Goal: Task Accomplishment & Management: Manage account settings

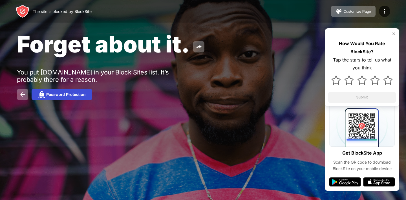
click at [65, 96] on div "Password Protection" at bounding box center [65, 94] width 39 height 5
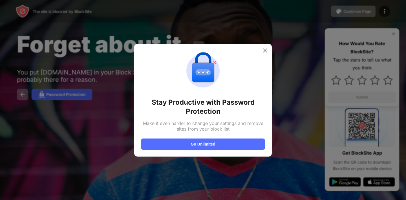
drag, startPoint x: 243, startPoint y: 140, endPoint x: 299, endPoint y: 142, distance: 56.1
click at [299, 200] on div "Stay Productive with Password Protection Make it even harder to change your set…" at bounding box center [203, 200] width 406 height 0
click at [263, 42] on div at bounding box center [203, 100] width 406 height 200
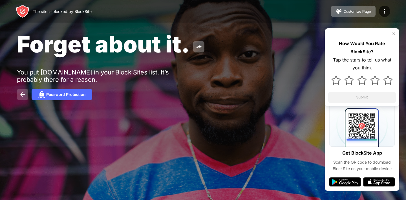
click at [23, 92] on img at bounding box center [22, 94] width 7 height 7
click at [17, 89] on button at bounding box center [22, 94] width 11 height 11
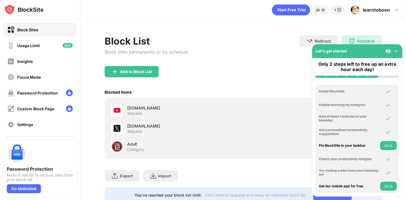
click at [139, 109] on div "youtube.com" at bounding box center [185, 108] width 116 height 6
click at [121, 111] on div at bounding box center [117, 111] width 14 height 14
click at [395, 50] on img at bounding box center [396, 51] width 6 height 6
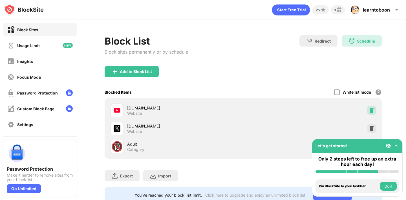
click at [373, 111] on img at bounding box center [372, 110] width 6 height 6
